Goal: Communication & Community: Answer question/provide support

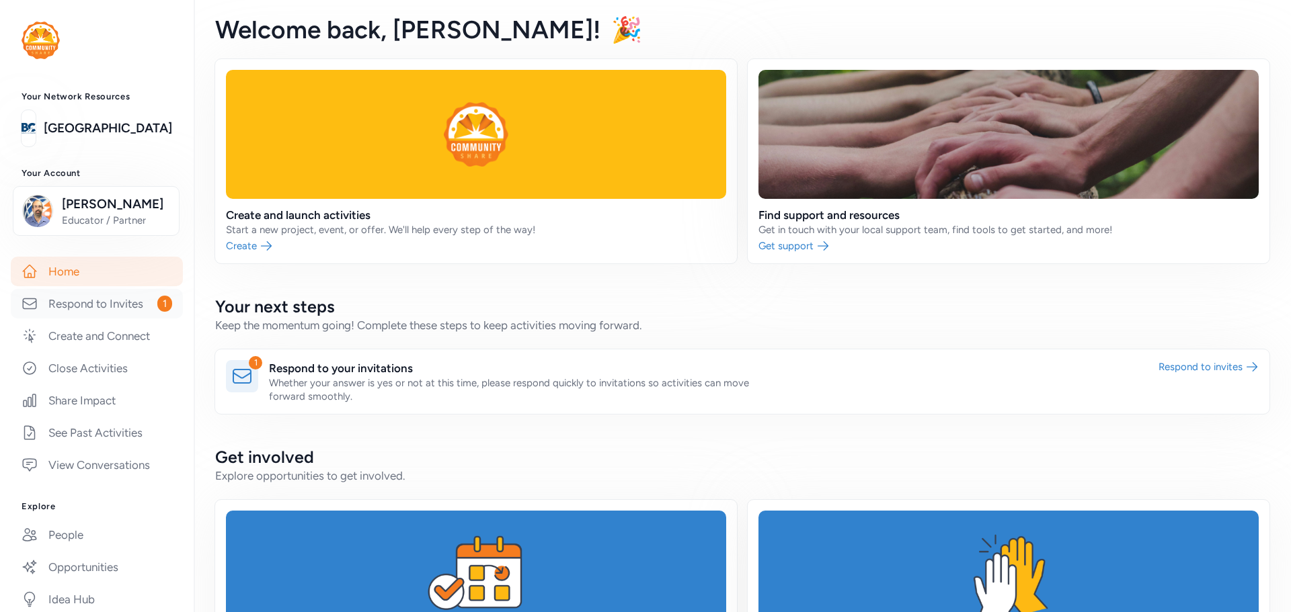
click at [75, 300] on link "Respond to Invites 1" at bounding box center [97, 304] width 172 height 30
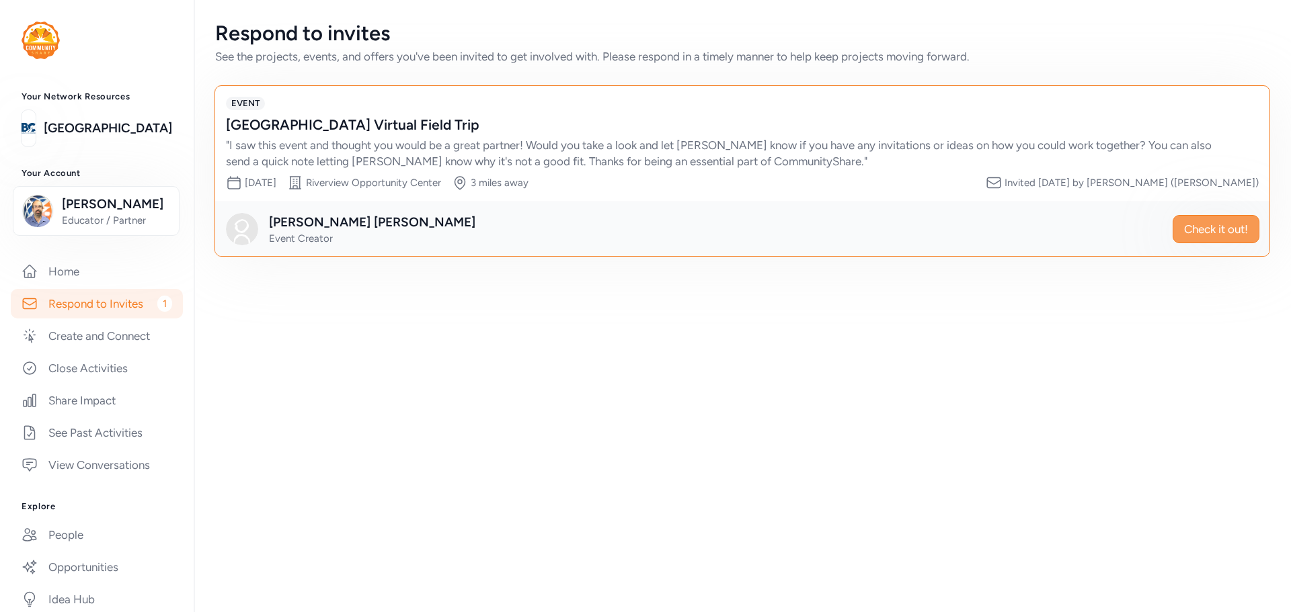
click at [1205, 225] on span "Check it out!" at bounding box center [1216, 229] width 64 height 16
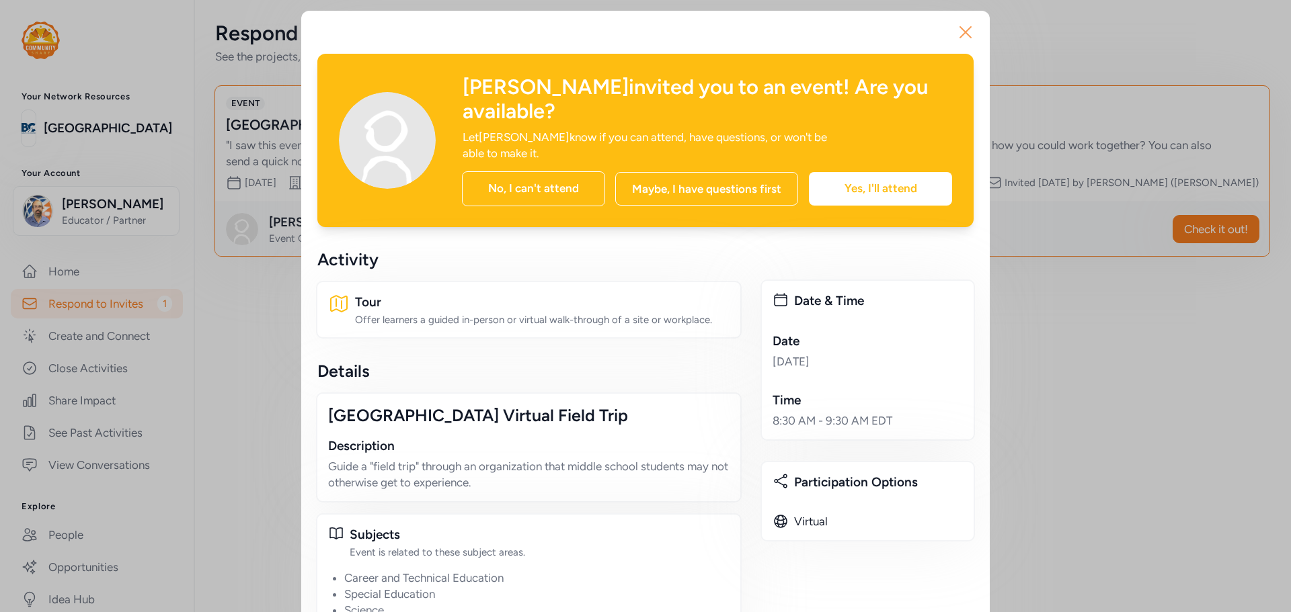
click at [968, 34] on icon "button" at bounding box center [965, 33] width 22 height 22
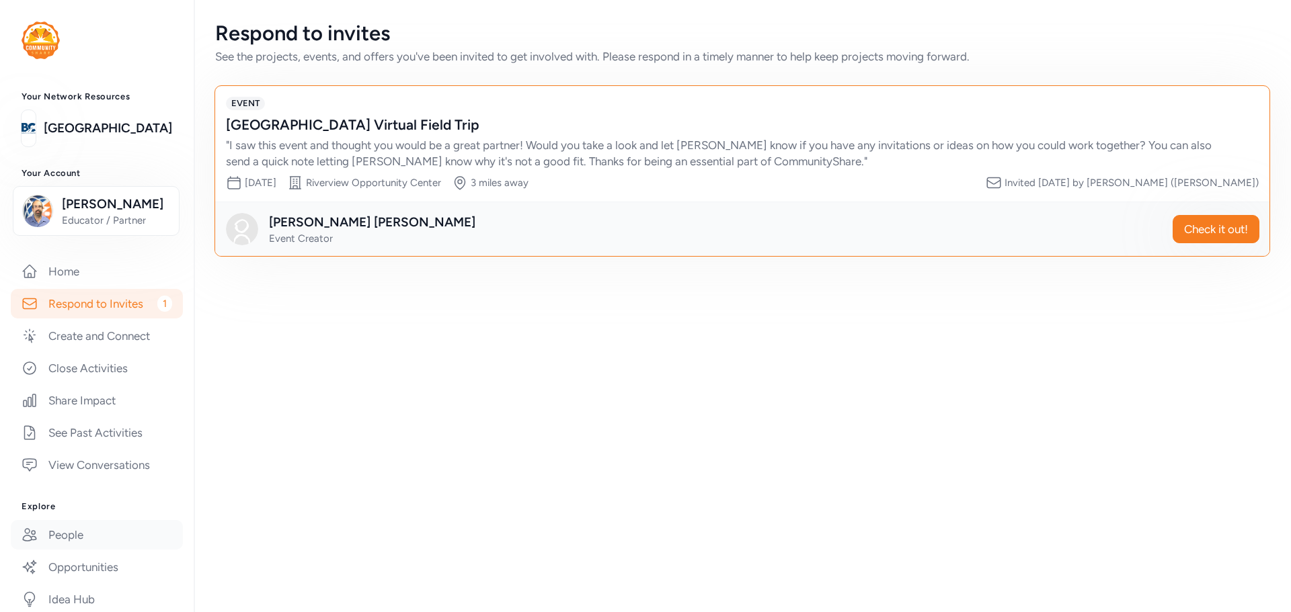
click at [99, 536] on link "People" at bounding box center [97, 535] width 172 height 30
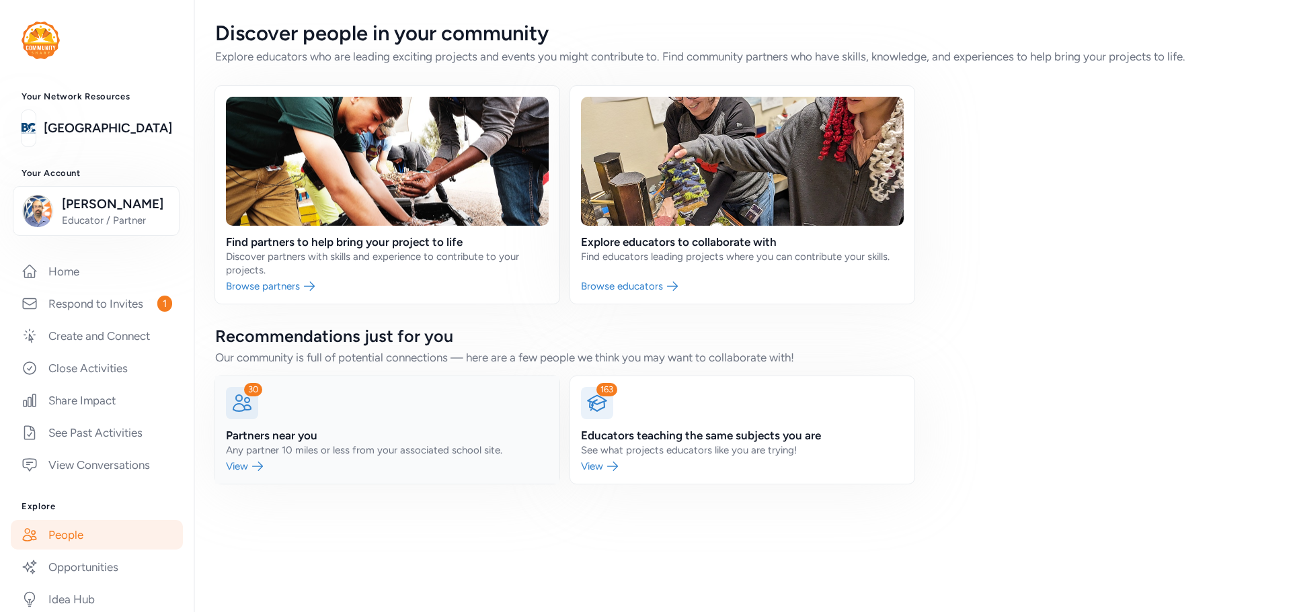
click at [278, 444] on link at bounding box center [387, 430] width 344 height 108
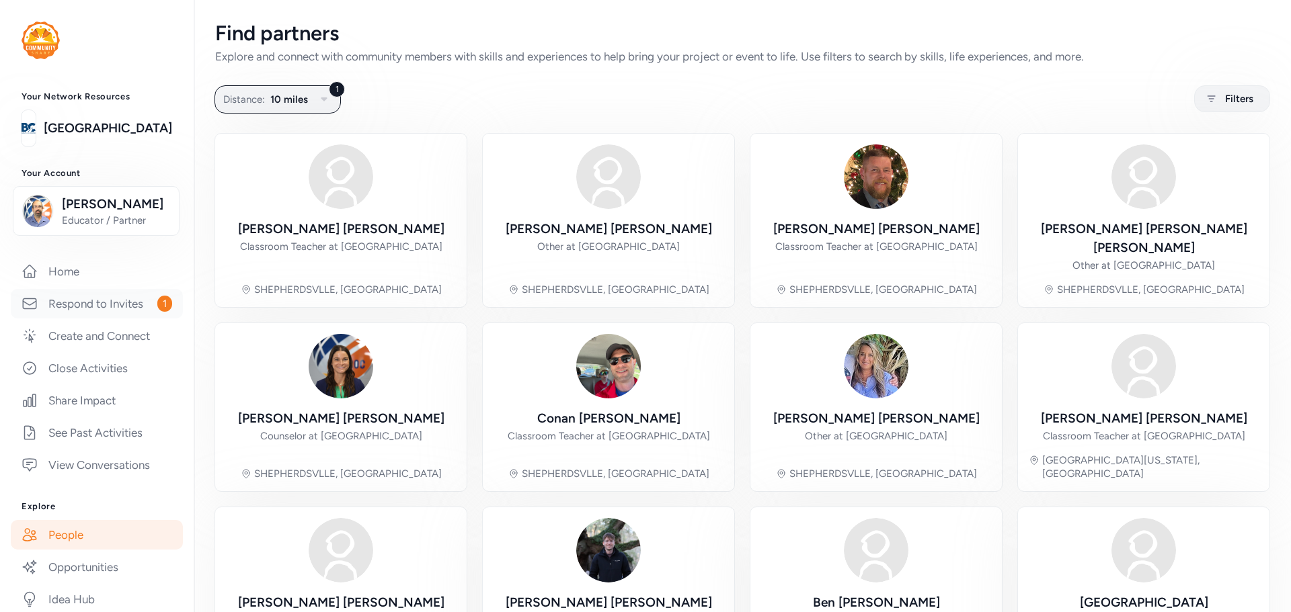
click at [89, 303] on link "Respond to Invites 1" at bounding box center [97, 304] width 172 height 30
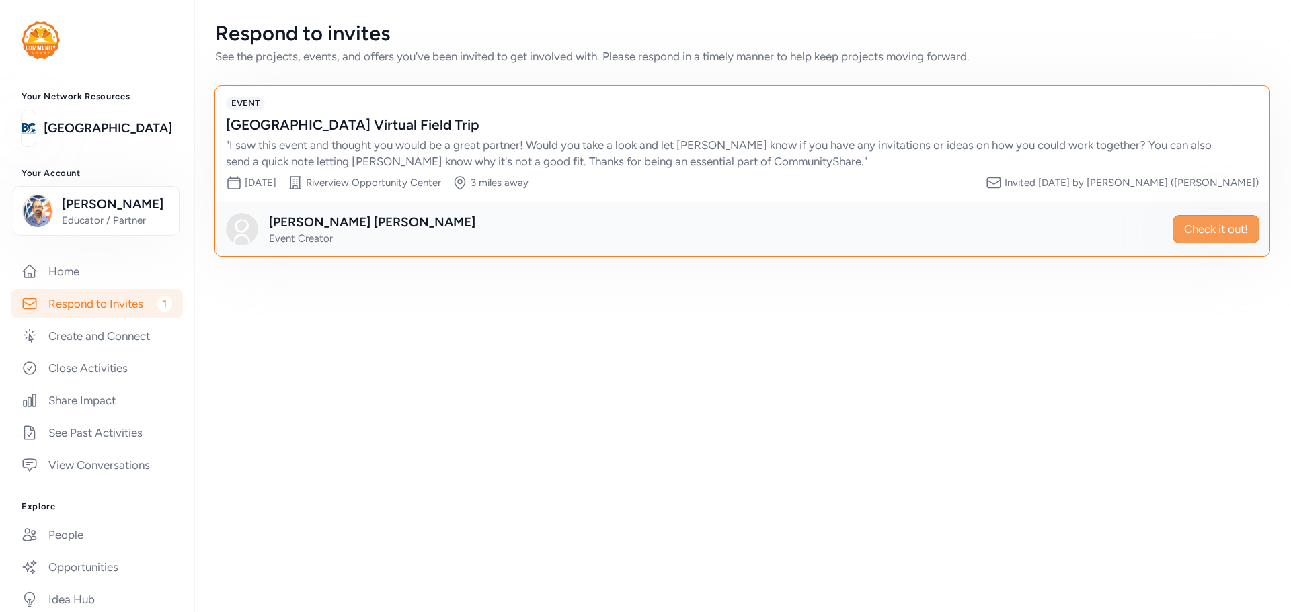
click at [1190, 235] on span "Check it out!" at bounding box center [1216, 229] width 64 height 16
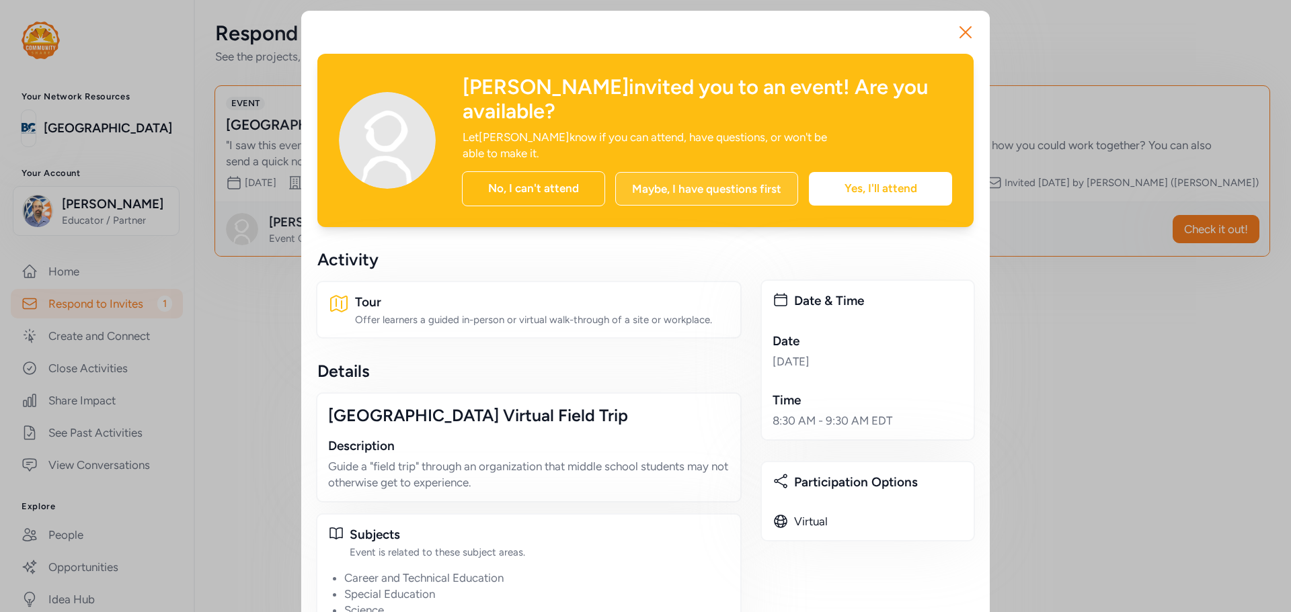
click at [749, 172] on div "Maybe, I have questions first" at bounding box center [706, 189] width 183 height 34
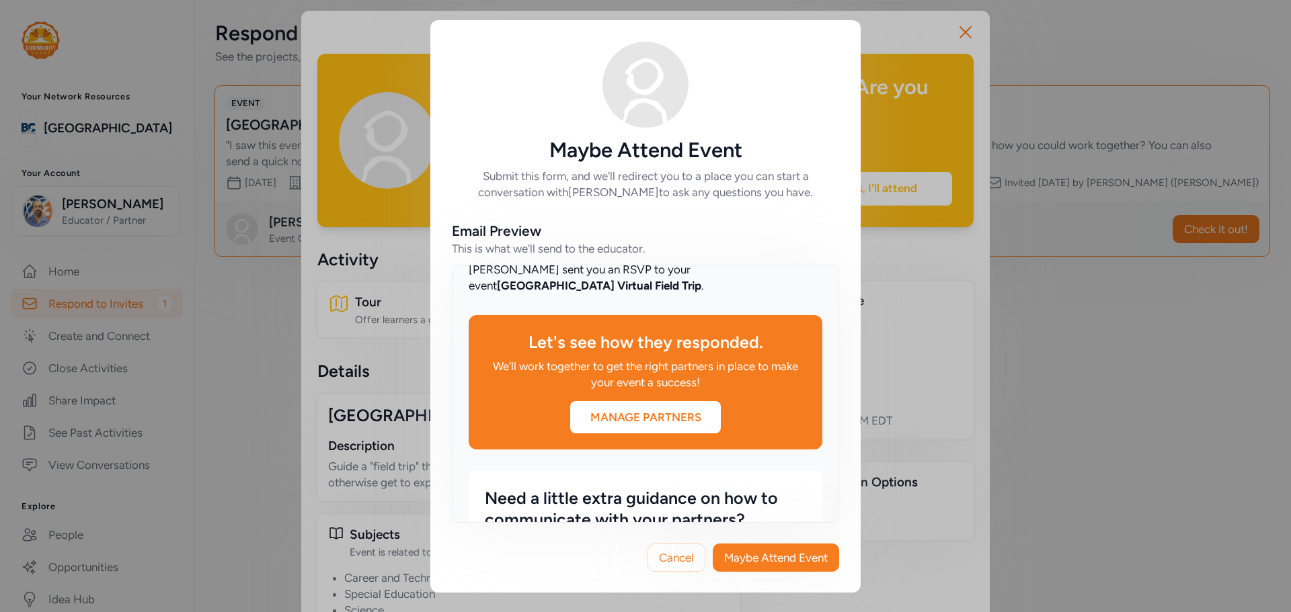
scroll to position [118, 0]
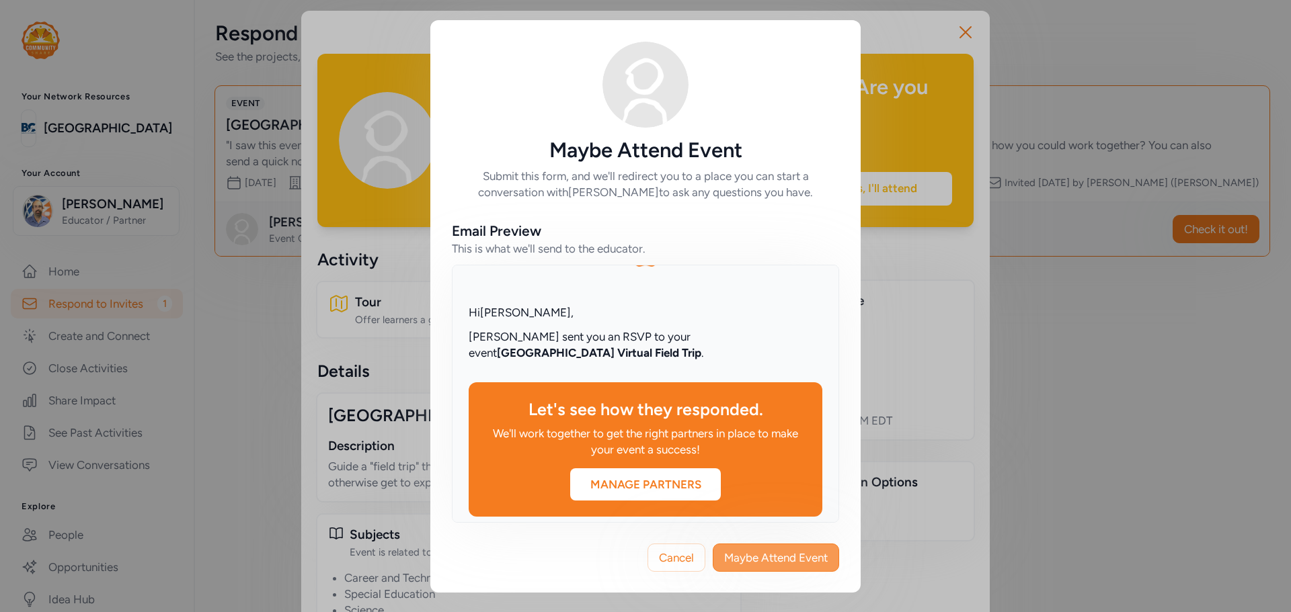
click at [778, 559] on span "Maybe Attend Event" at bounding box center [776, 558] width 104 height 16
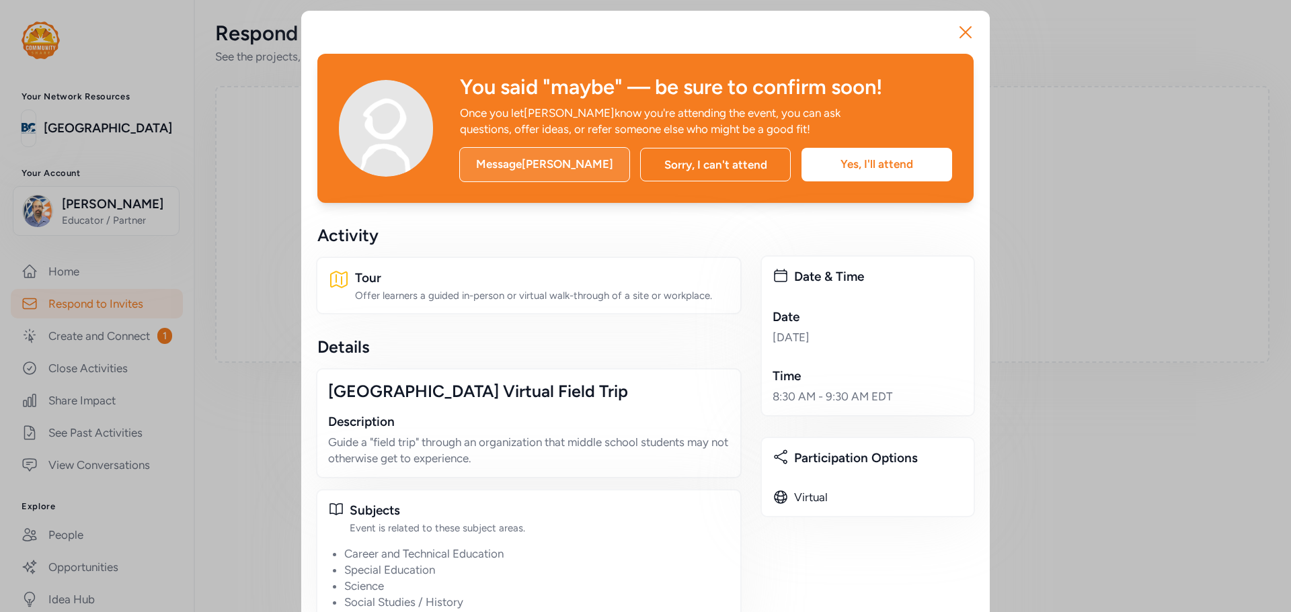
click at [522, 165] on div "Message [PERSON_NAME]" at bounding box center [544, 164] width 171 height 35
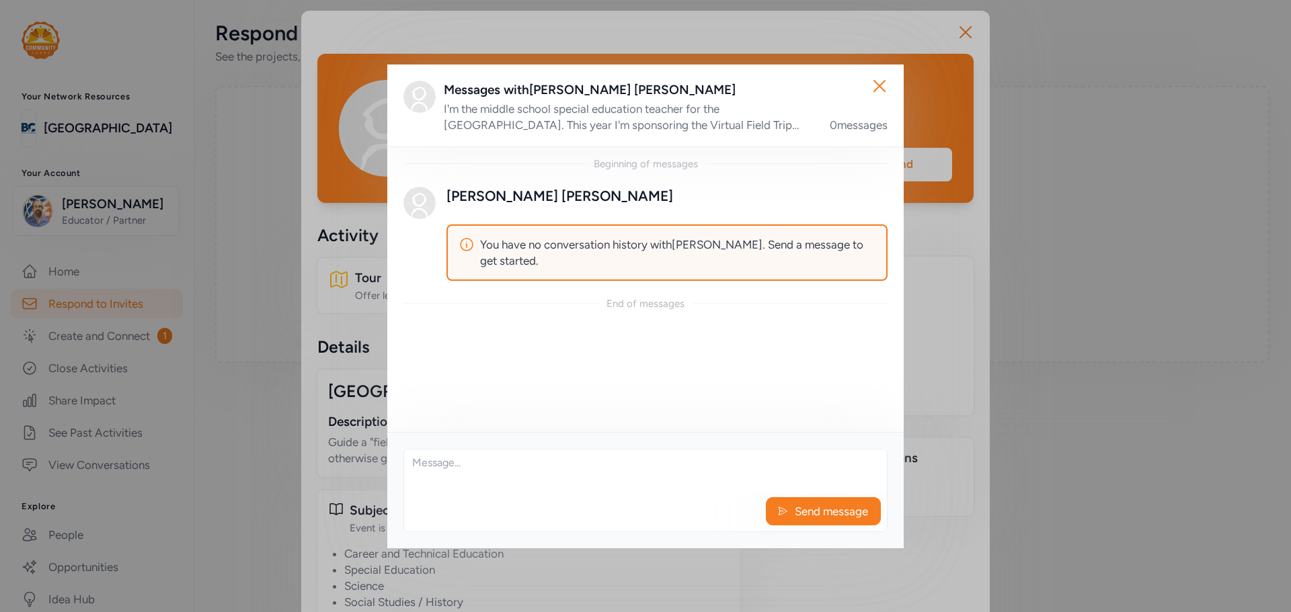
click at [557, 481] on textarea at bounding box center [645, 471] width 483 height 43
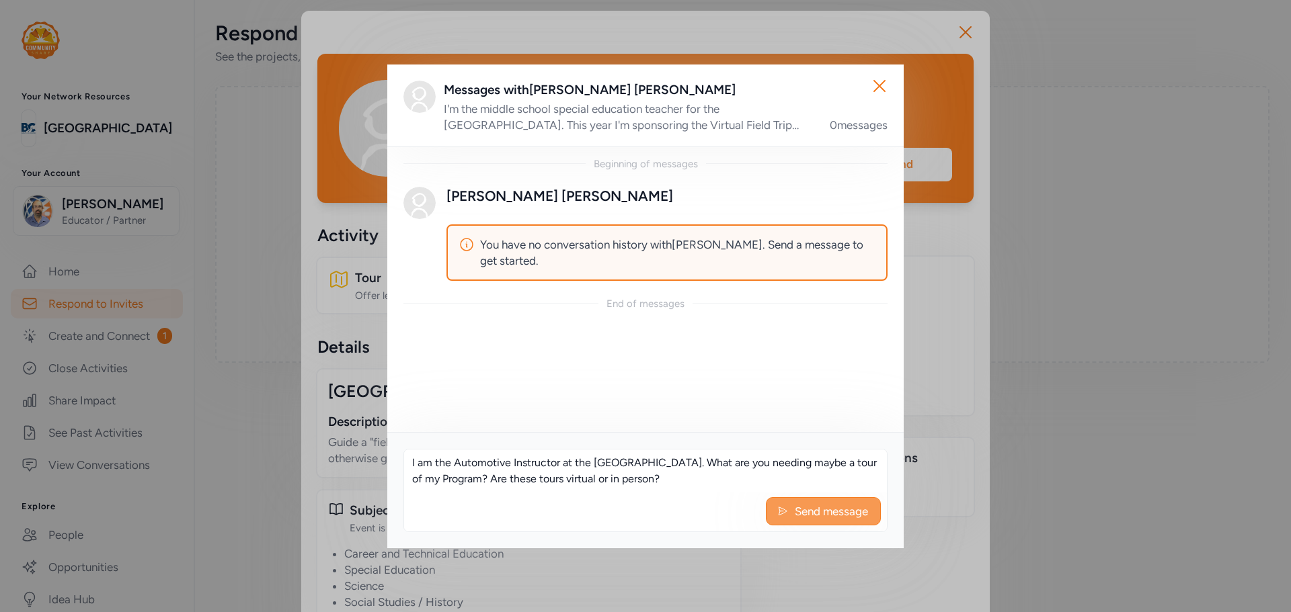
type textarea "I am the Automotive Instructor at the [GEOGRAPHIC_DATA]. What are you needing m…"
click at [845, 511] on span "Send message" at bounding box center [831, 511] width 76 height 16
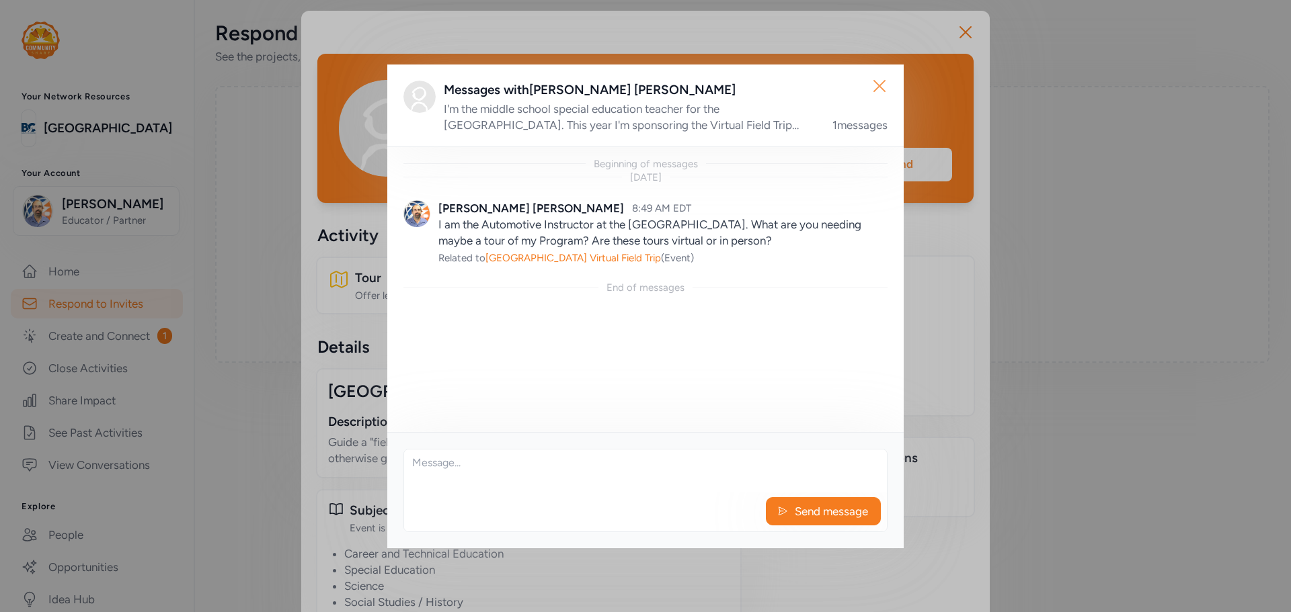
click at [883, 91] on icon "button" at bounding box center [879, 86] width 22 height 22
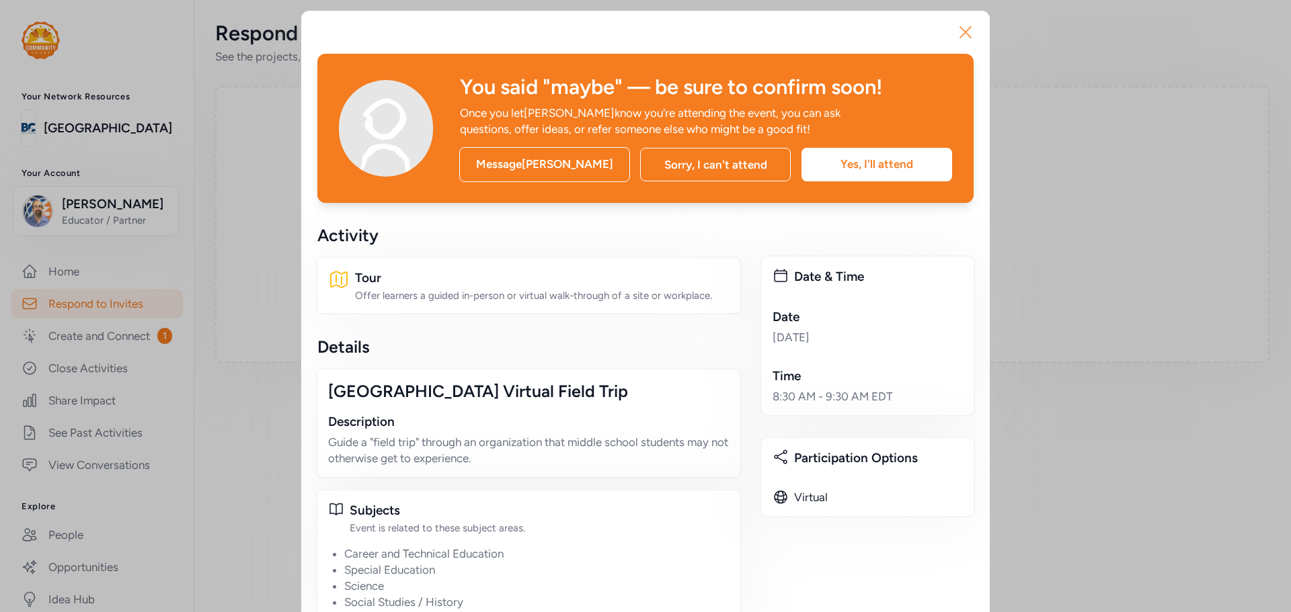
click at [965, 28] on icon "button" at bounding box center [965, 33] width 22 height 22
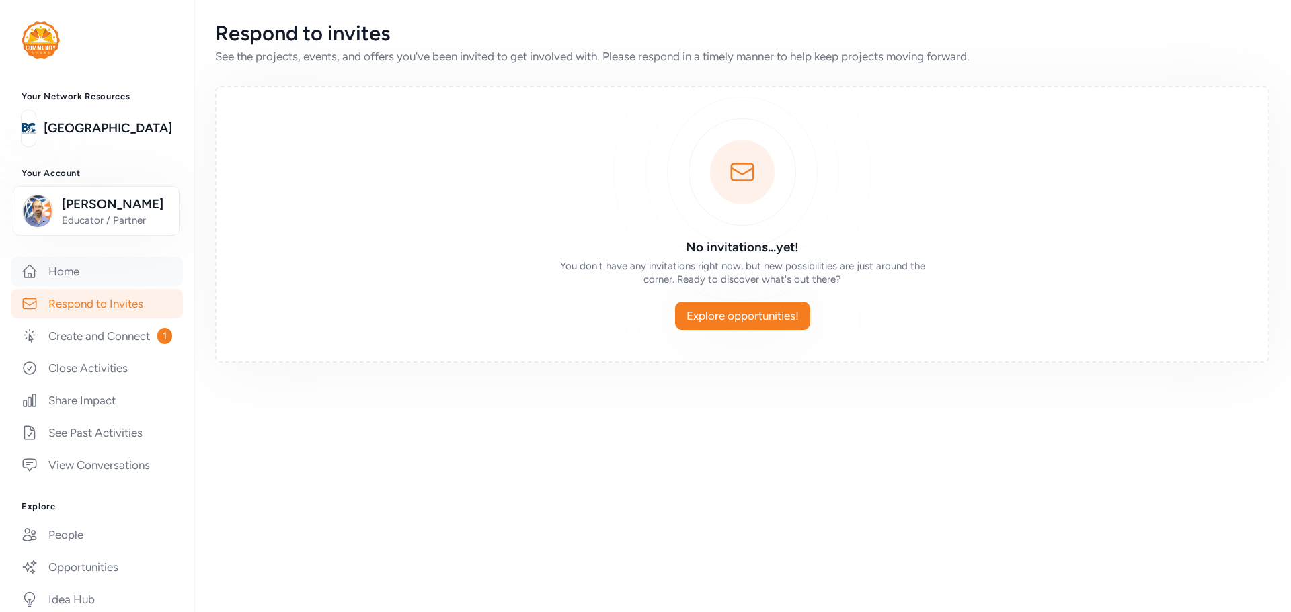
click at [62, 276] on link "Home" at bounding box center [97, 272] width 172 height 30
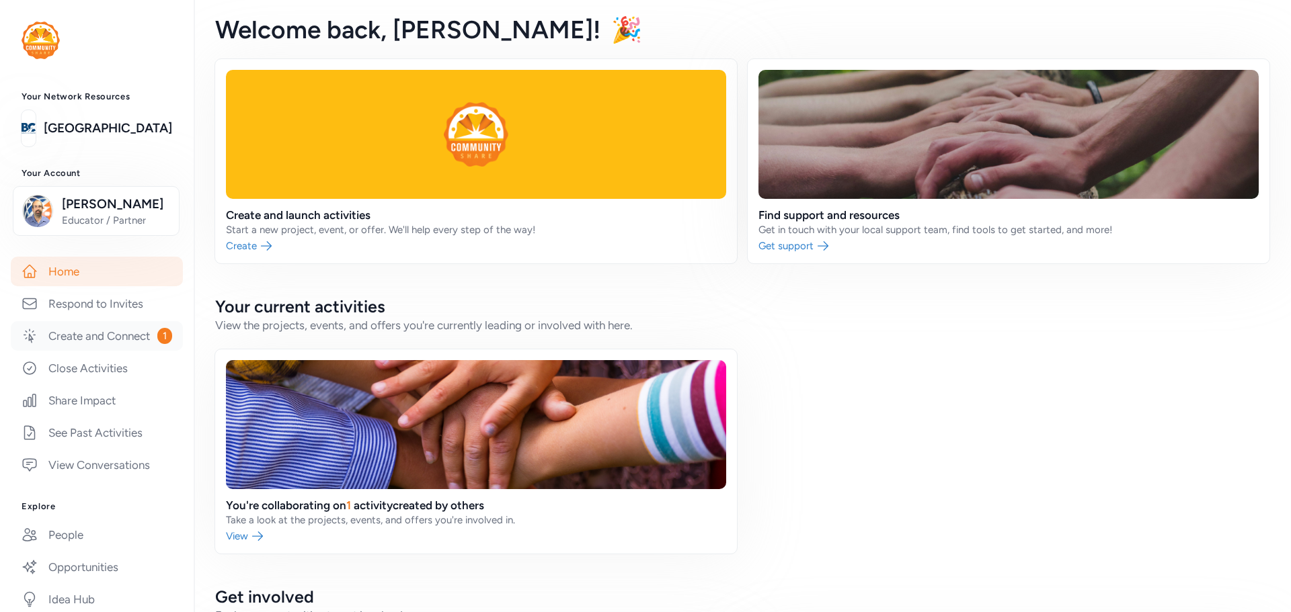
click at [101, 340] on link "Create and Connect 1" at bounding box center [97, 336] width 172 height 30
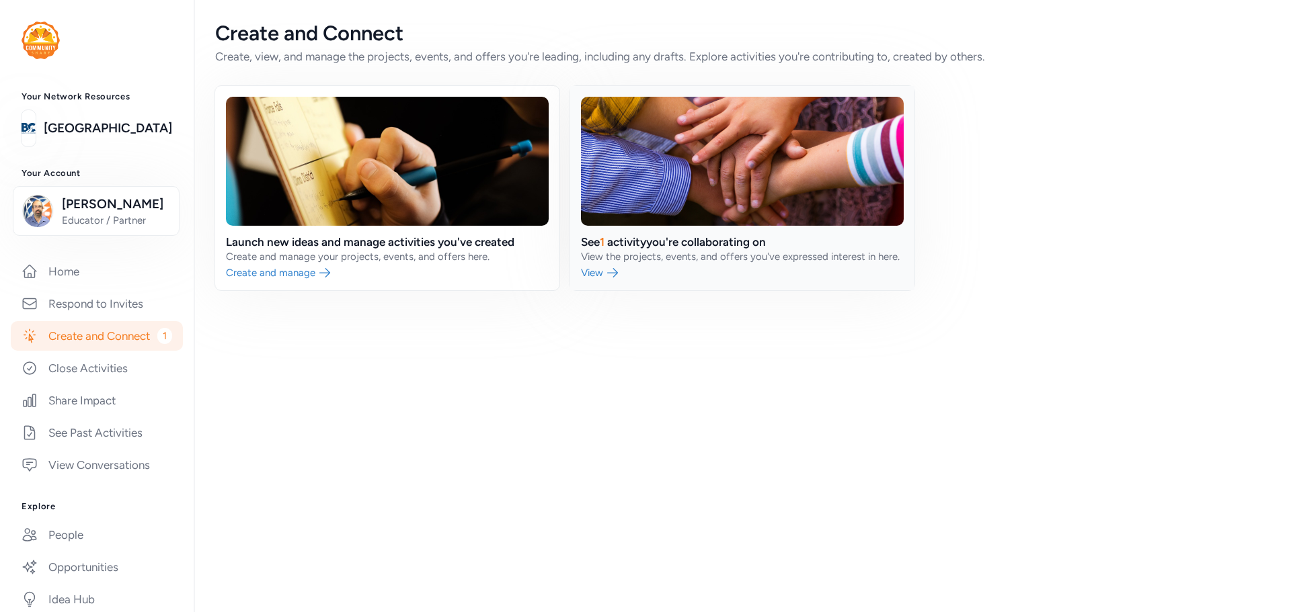
click at [657, 247] on link at bounding box center [742, 188] width 344 height 204
